Goal: Task Accomplishment & Management: Use online tool/utility

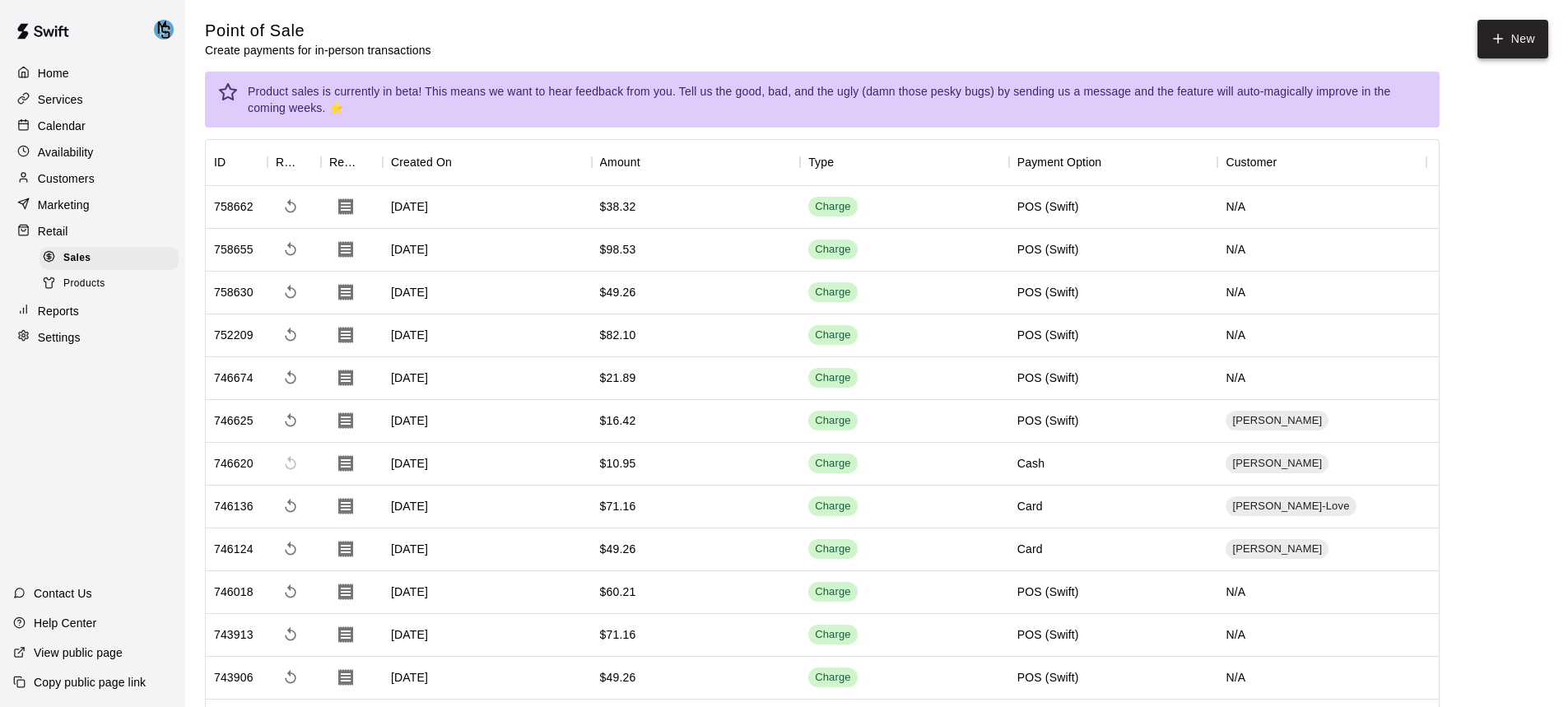
click at [1522, 34] on button "New" at bounding box center [1513, 39] width 71 height 39
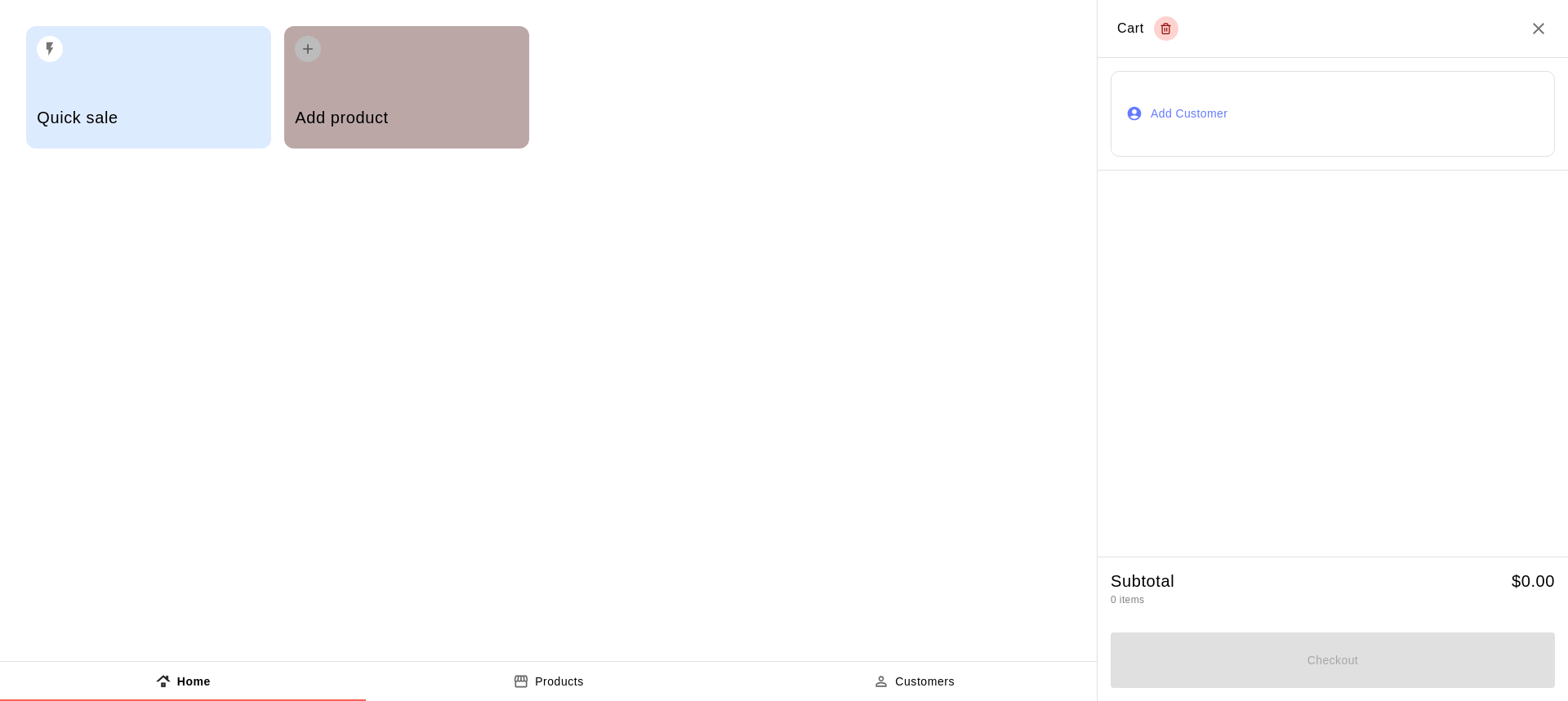
drag, startPoint x: 1509, startPoint y: 34, endPoint x: 356, endPoint y: 86, distance: 1154.2
click at [356, 86] on div "Add product" at bounding box center [406, 87] width 245 height 123
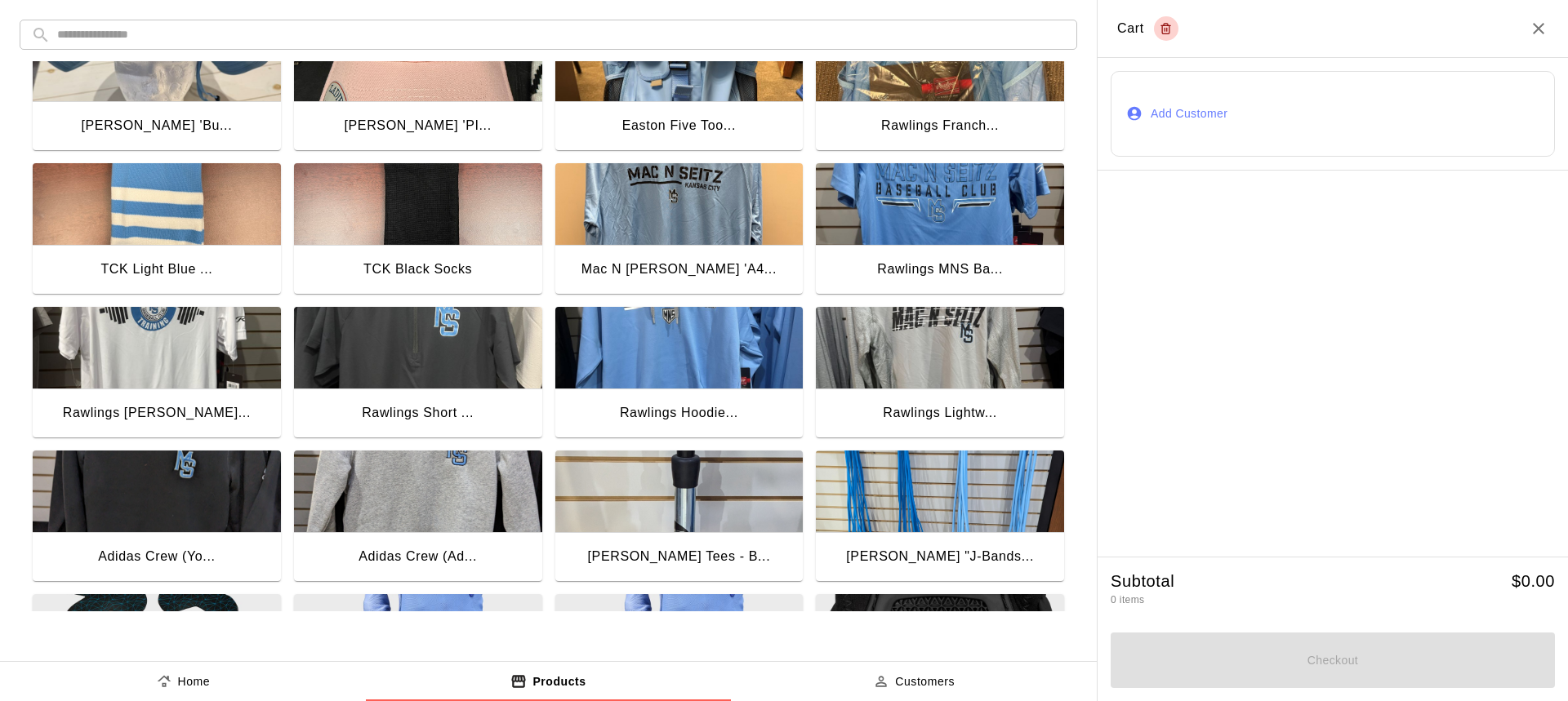
scroll to position [245, 0]
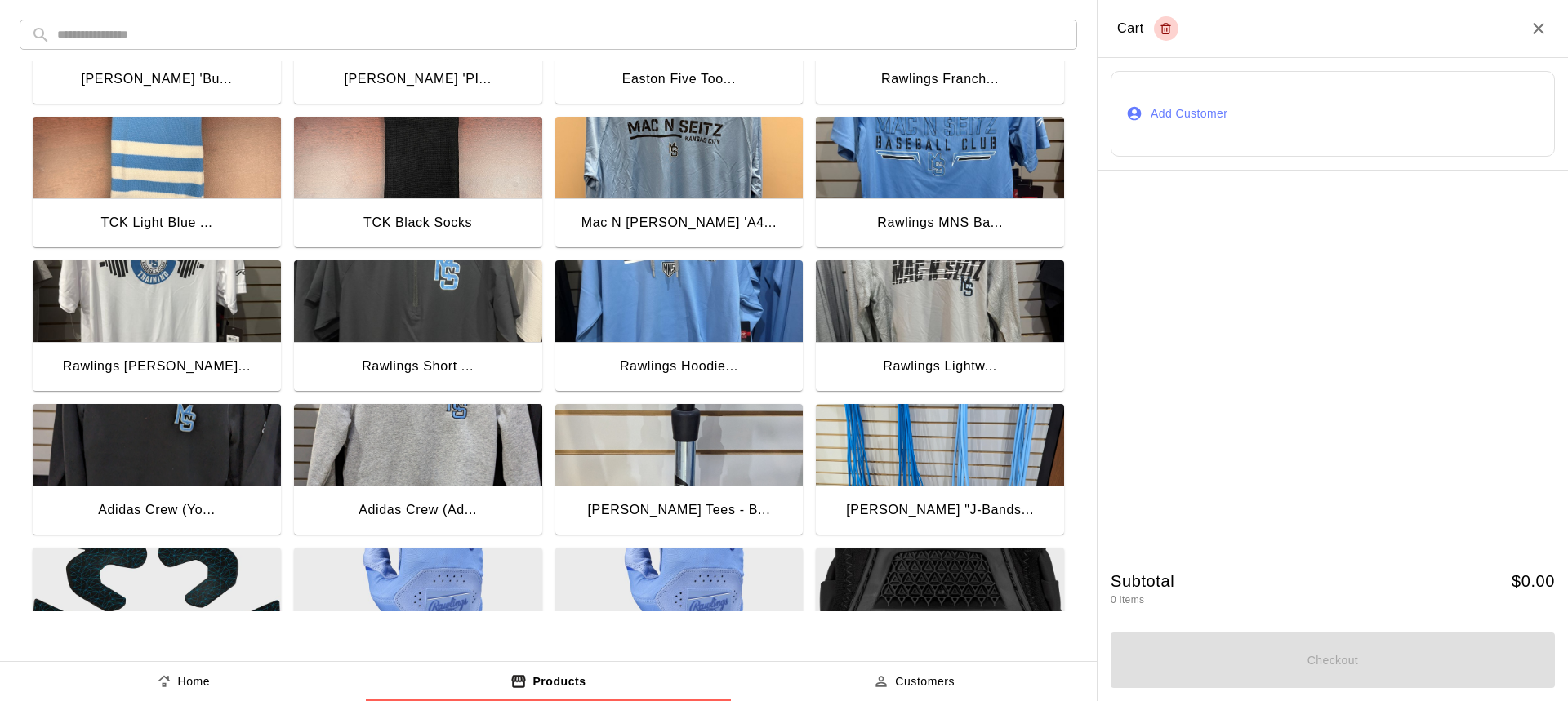
click at [728, 297] on img "button" at bounding box center [679, 301] width 248 height 82
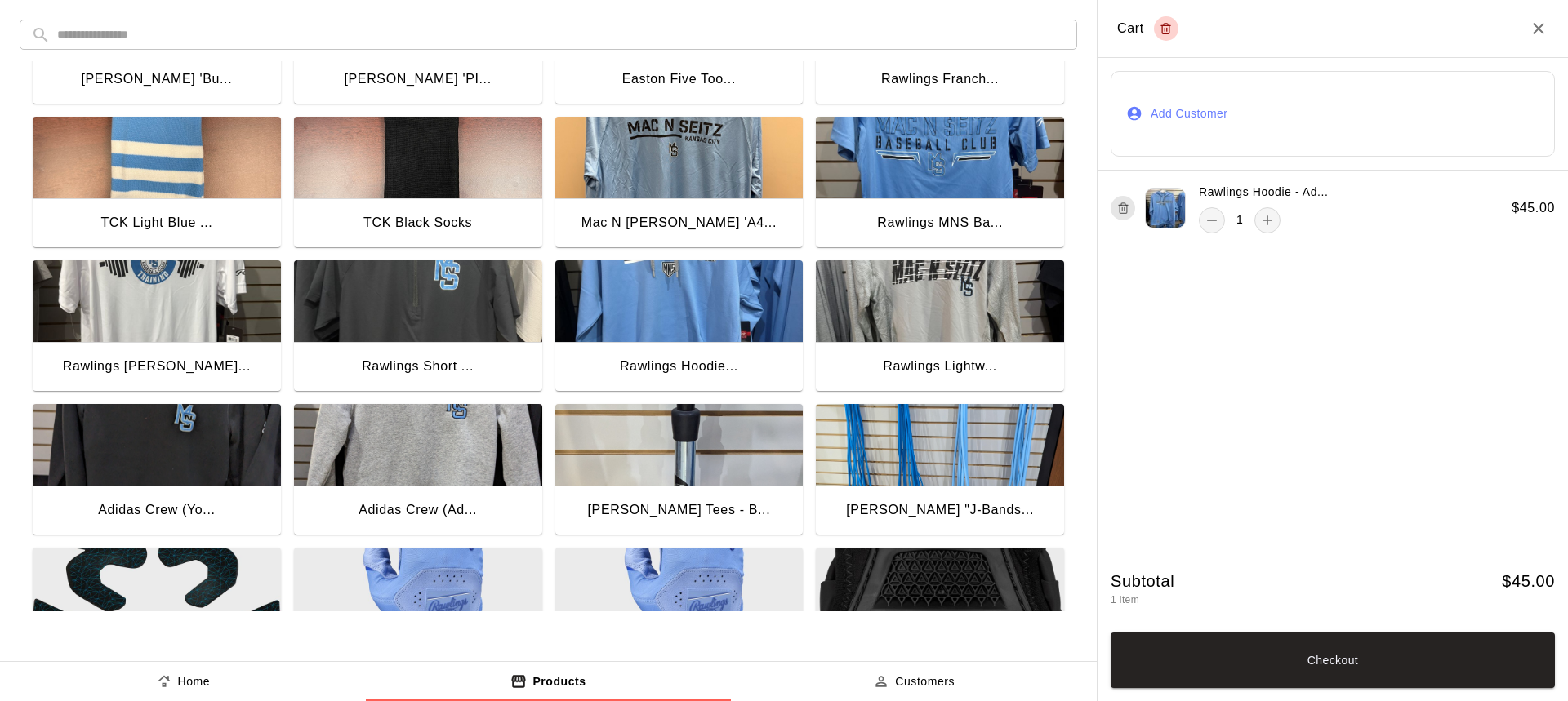
click at [1347, 135] on button "Add Customer" at bounding box center [1332, 113] width 444 height 86
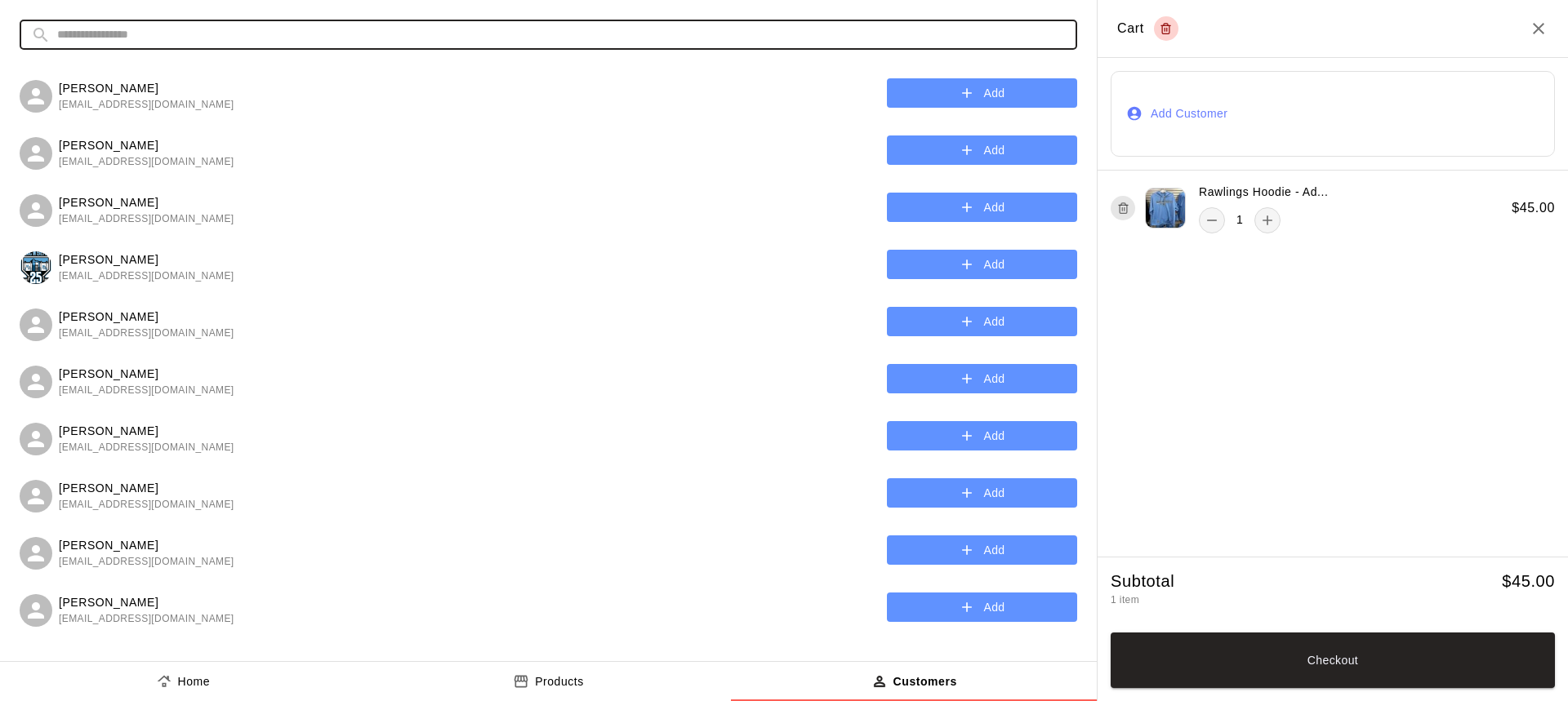
click at [463, 39] on input "text" at bounding box center [561, 34] width 1009 height 30
click at [1310, 98] on button "Add Customer" at bounding box center [1332, 113] width 444 height 86
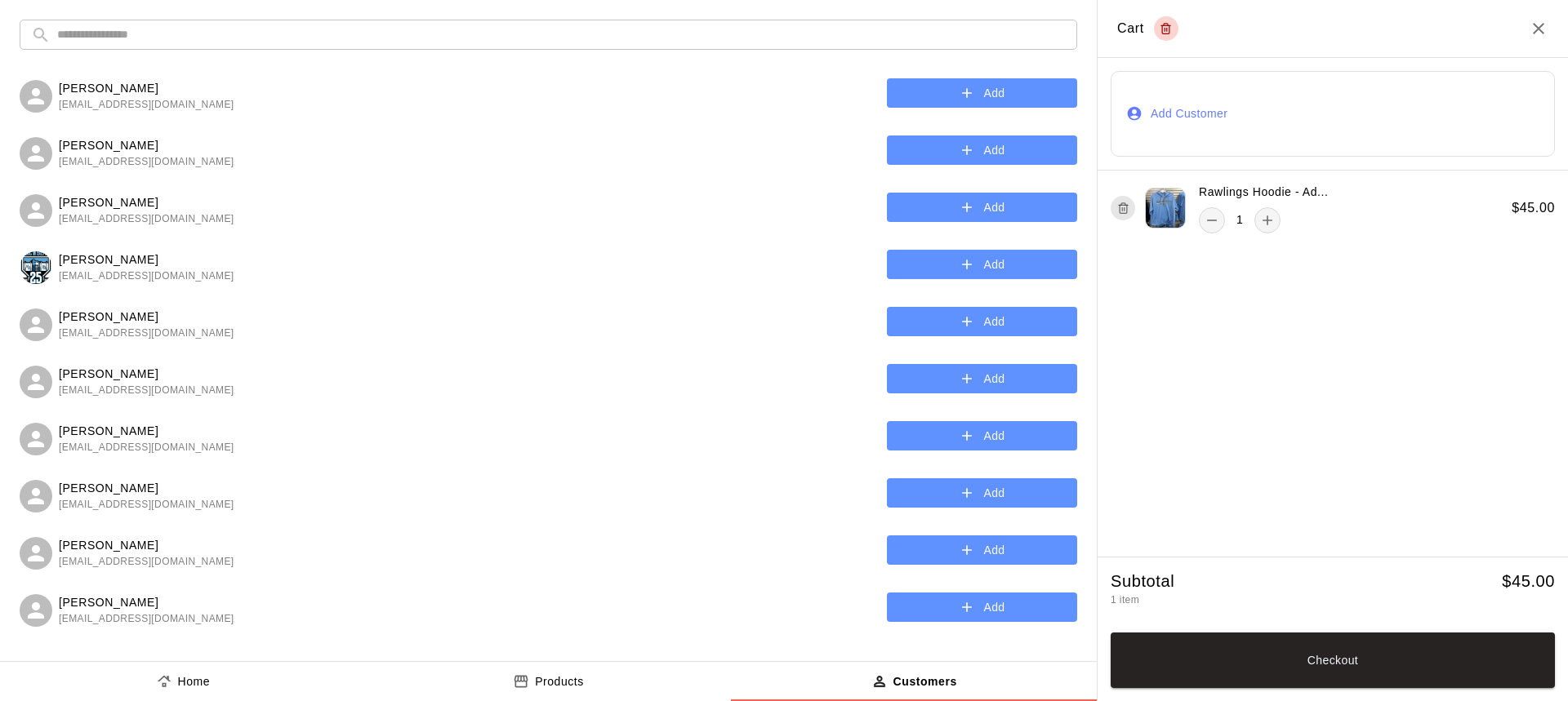
click at [802, 29] on input "text" at bounding box center [561, 34] width 1009 height 30
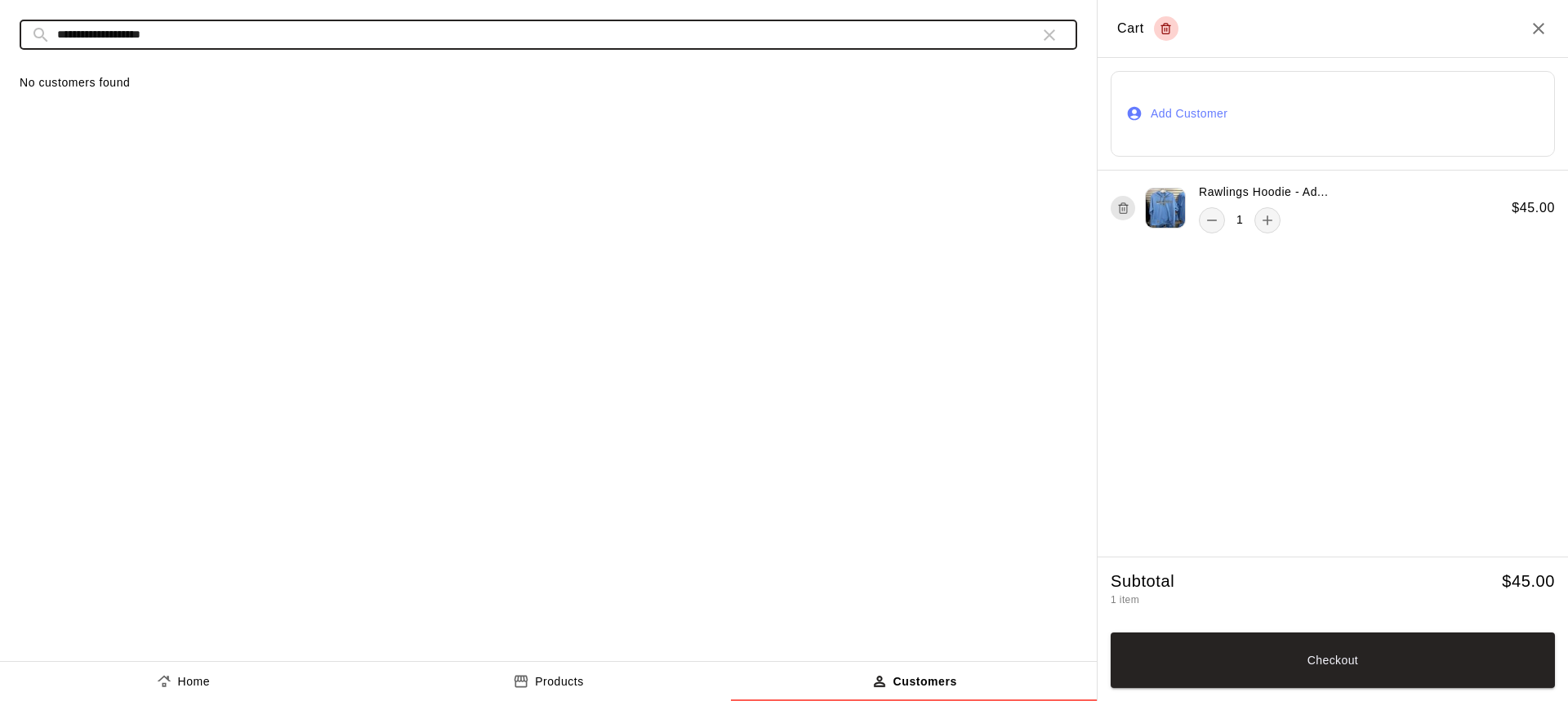
type input "**********"
click at [1051, 38] on icon "button" at bounding box center [1048, 34] width 19 height 19
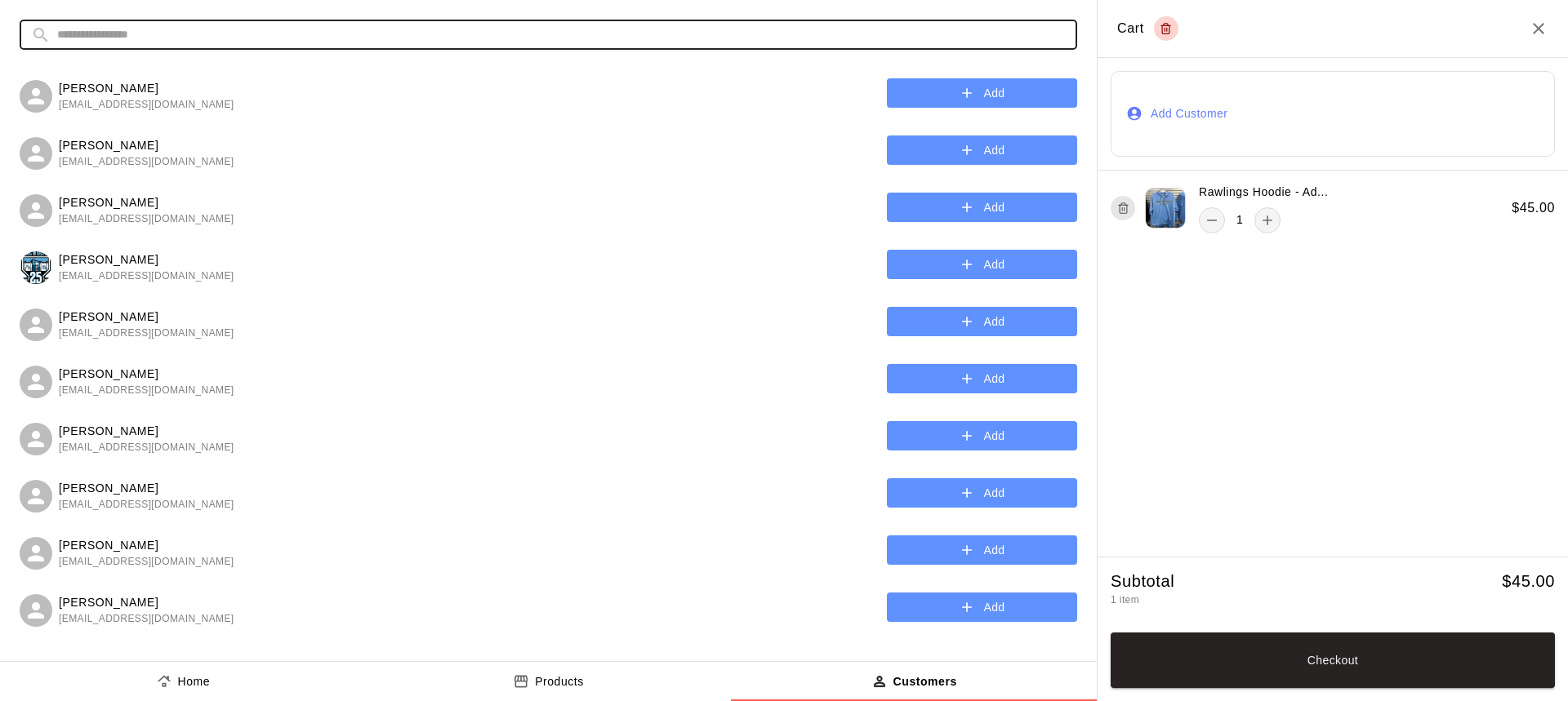
click at [1051, 38] on input "text" at bounding box center [561, 34] width 1009 height 30
type input "*"
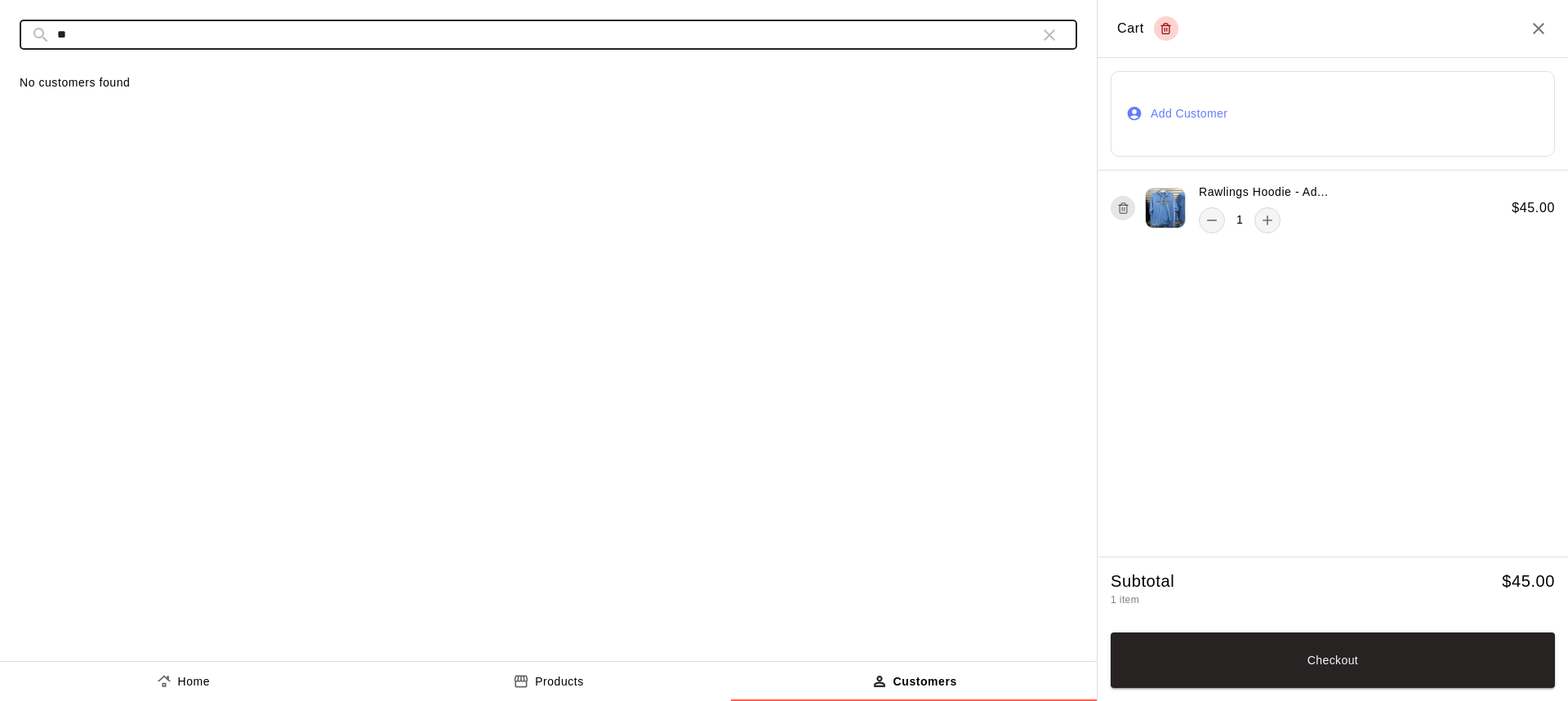
type input "*"
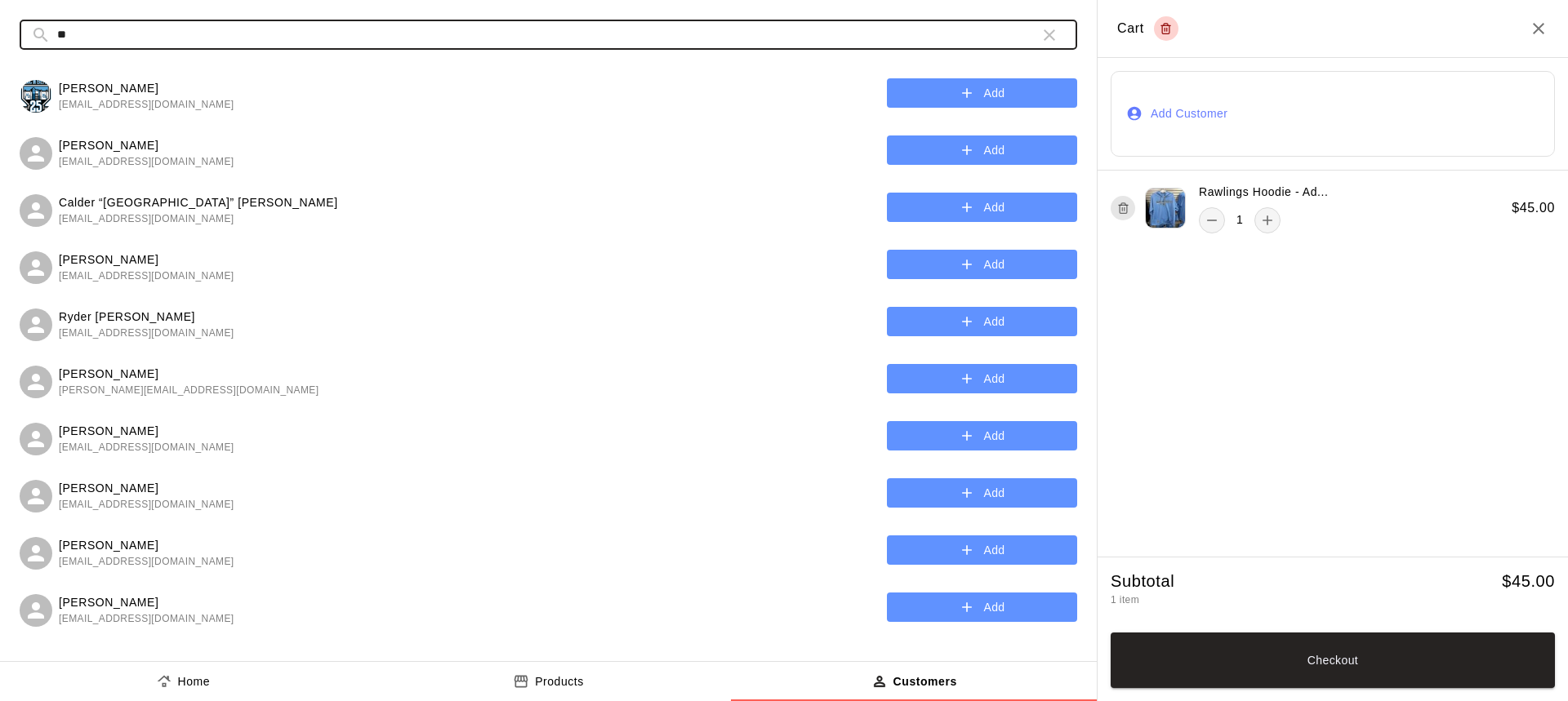
type input "*"
